Goal: Communication & Community: Share content

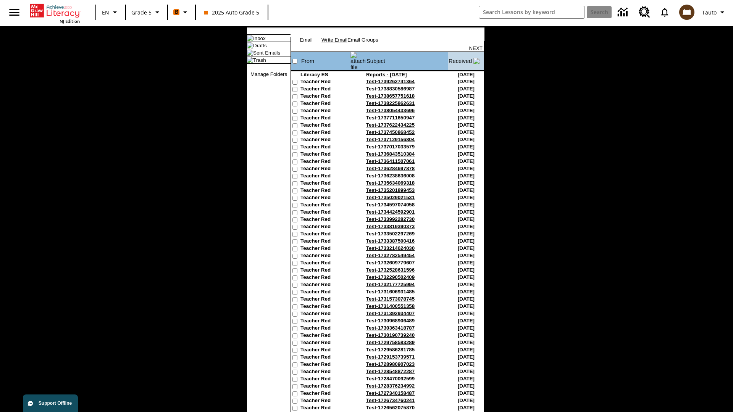
click at [348, 43] on link "Write Email" at bounding box center [335, 40] width 26 height 6
